Goal: Communication & Community: Answer question/provide support

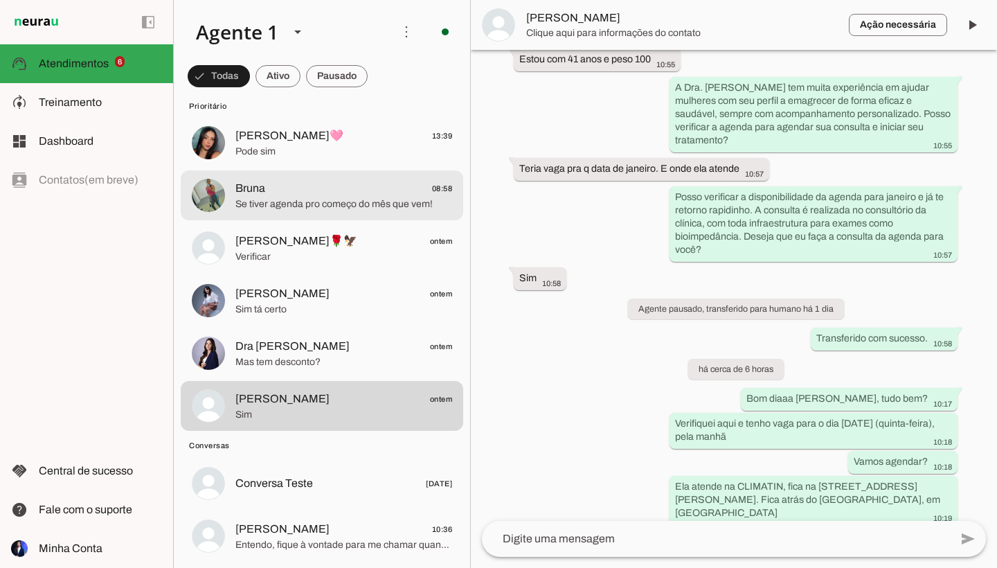
scroll to position [30, 0]
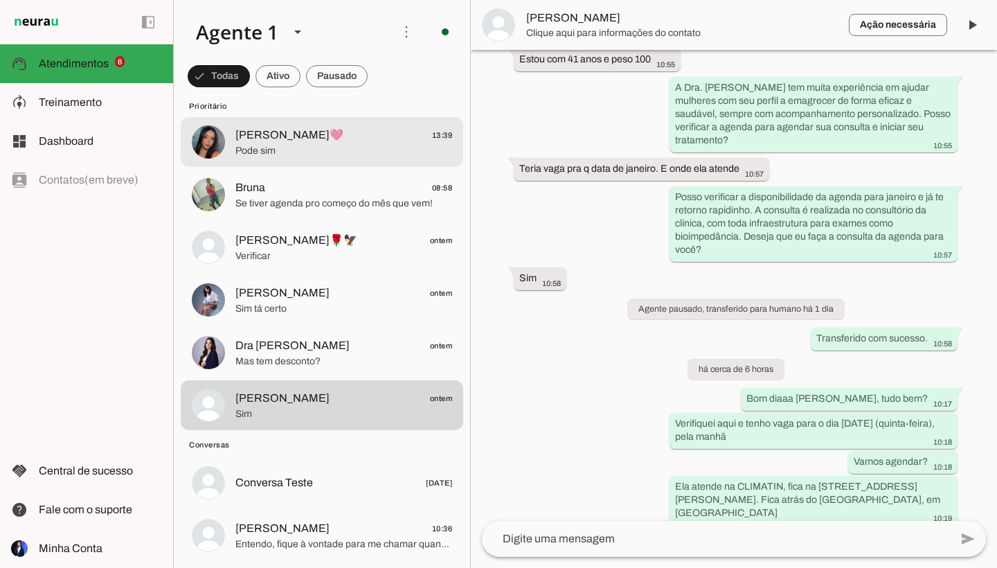
click at [274, 150] on span "Pode sim" at bounding box center [343, 151] width 217 height 14
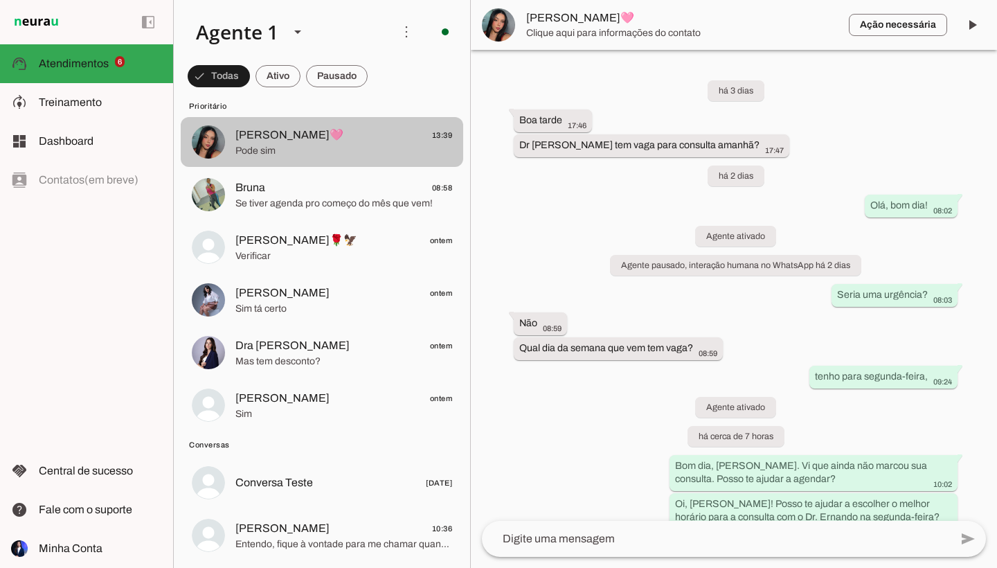
scroll to position [475, 0]
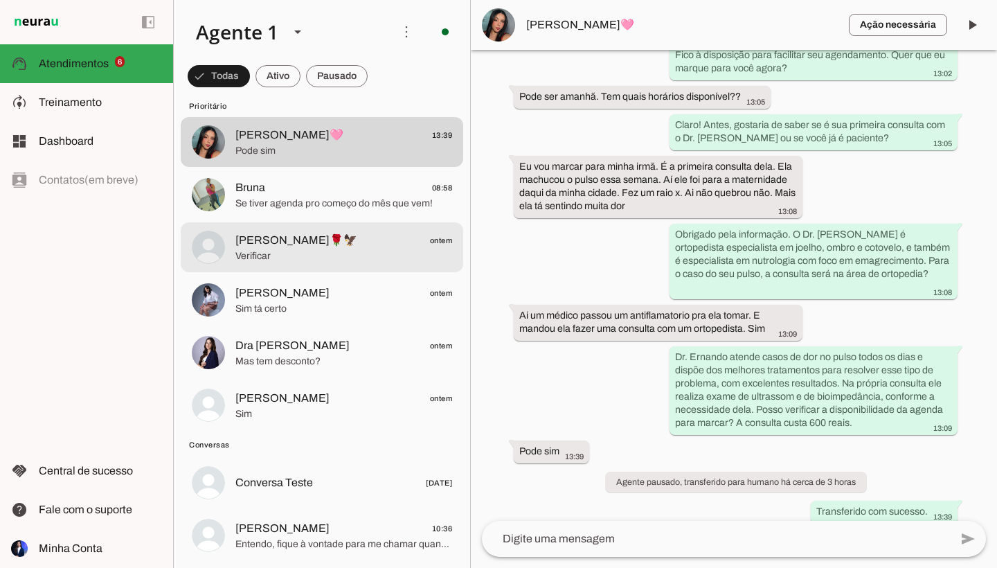
click at [371, 244] on span "[PERSON_NAME]🌹🦅 ontem" at bounding box center [343, 240] width 217 height 17
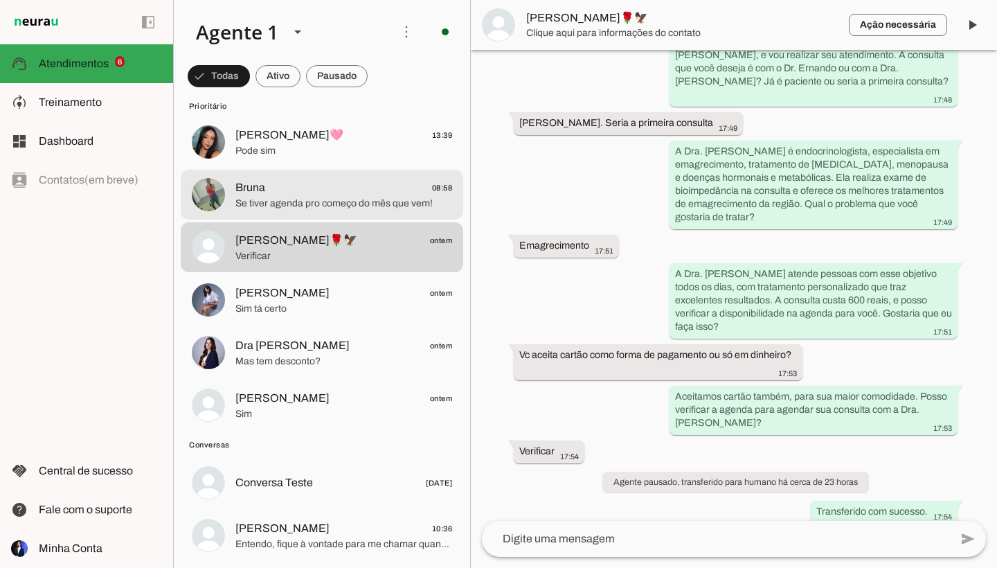
click at [276, 186] on span "Bruna 08:58" at bounding box center [343, 187] width 217 height 17
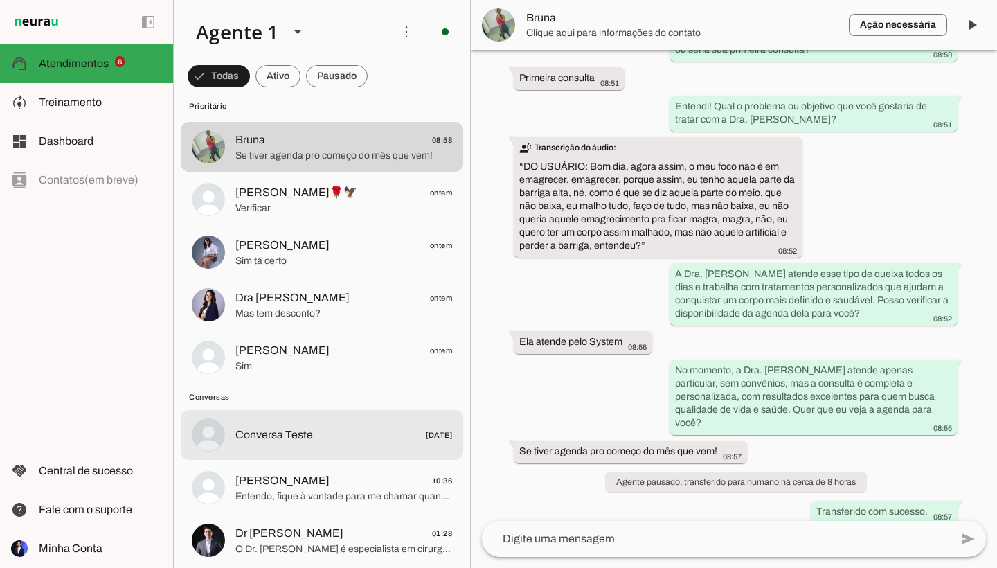
scroll to position [79, 0]
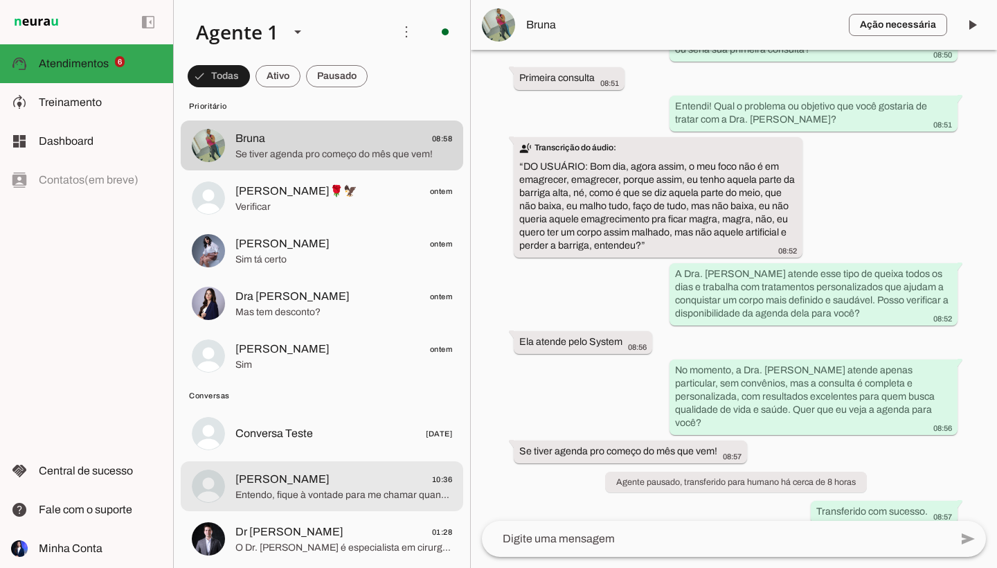
click at [321, 490] on span "Entendo, fique à vontade para me chamar quando quiser retomar, estarei aqui par…" at bounding box center [343, 495] width 217 height 14
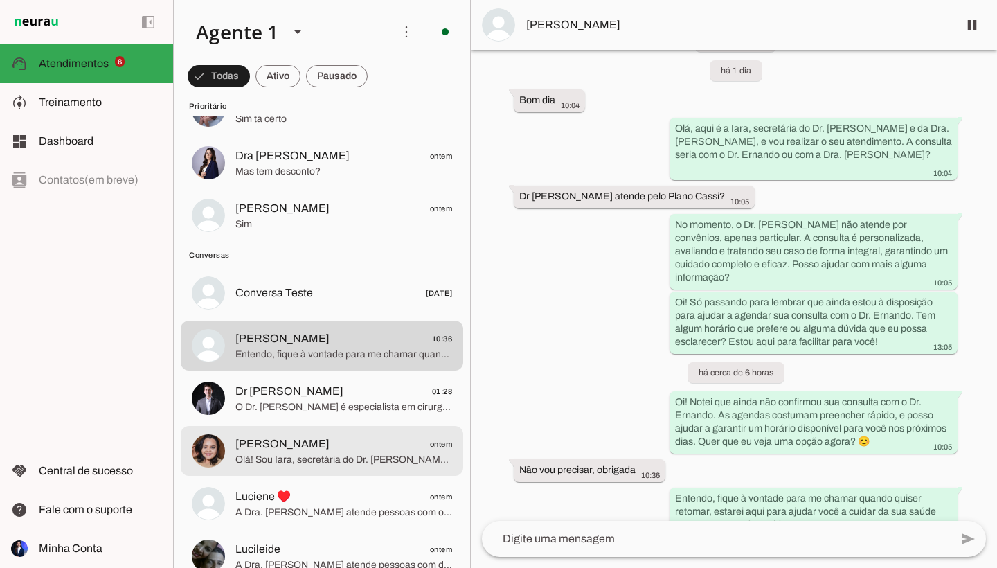
scroll to position [221, 0]
click at [360, 463] on span "Olá! Sou Iara, secretária do Dr. [PERSON_NAME] e da Dra. [PERSON_NAME], e vou r…" at bounding box center [343, 459] width 217 height 14
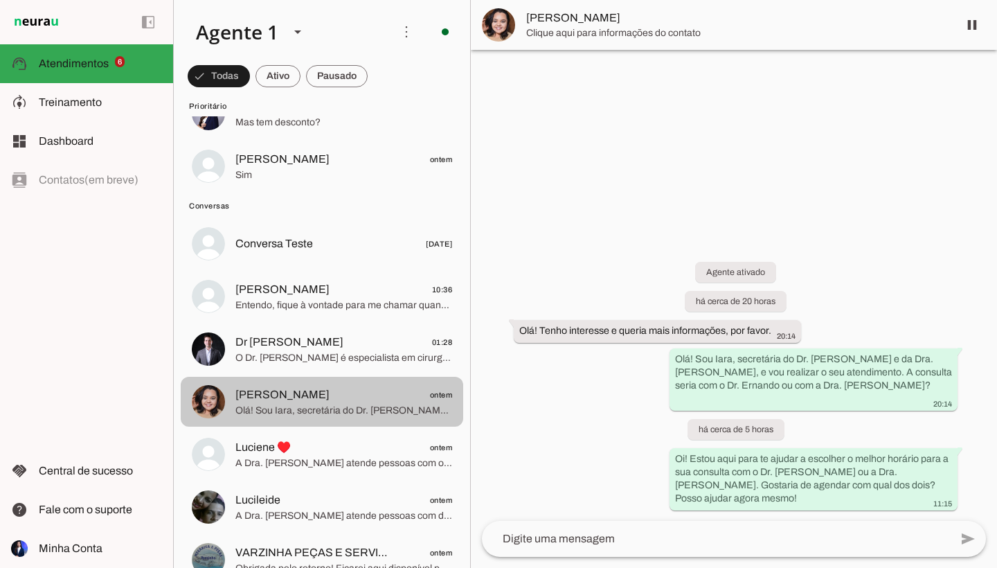
scroll to position [271, 0]
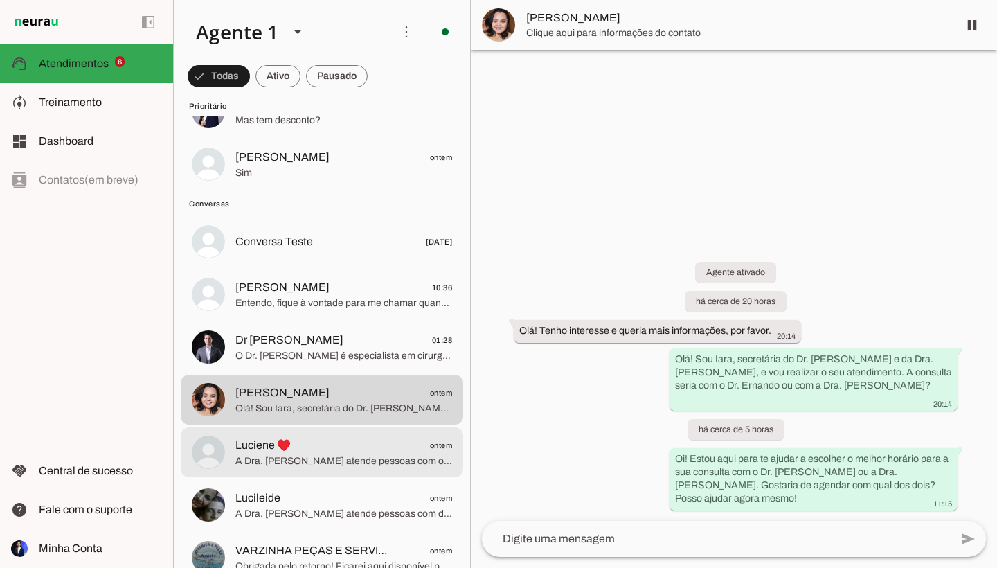
click at [360, 463] on span "A Dra. [PERSON_NAME] atende pessoas com obesidade todos os dias, com tratamento…" at bounding box center [343, 461] width 217 height 14
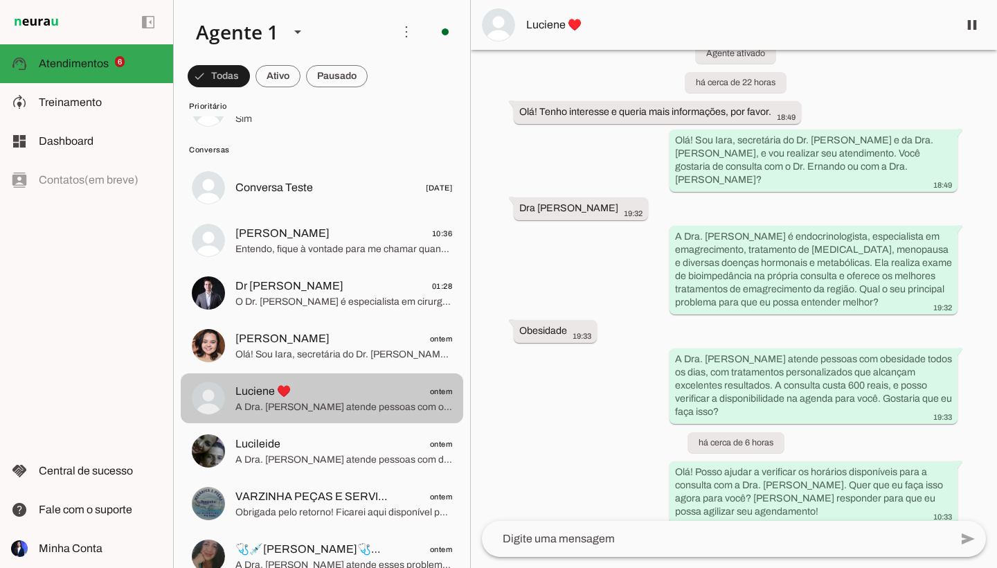
scroll to position [330, 0]
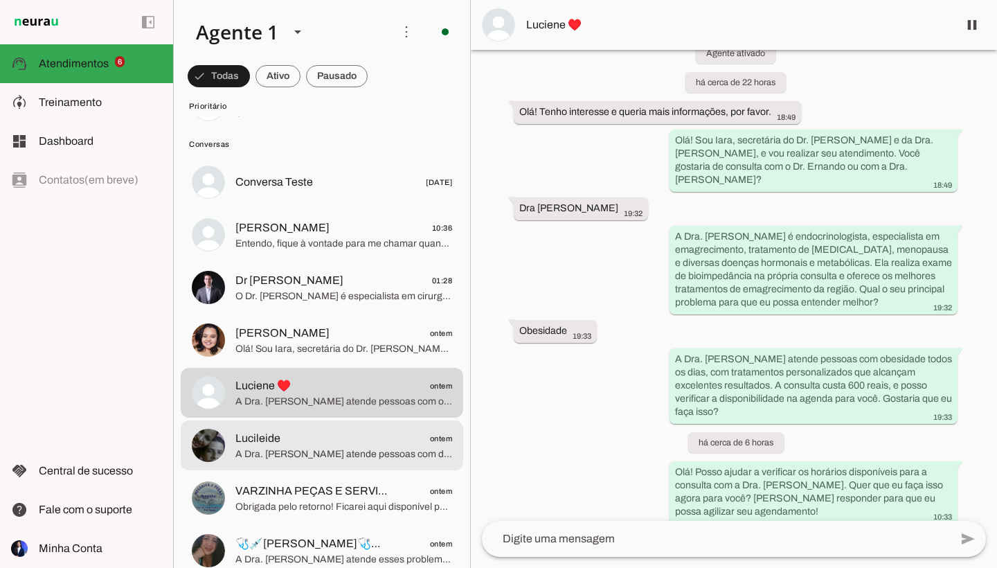
click at [385, 446] on span "Lucileide ontem" at bounding box center [343, 438] width 217 height 17
